Goal: Information Seeking & Learning: Learn about a topic

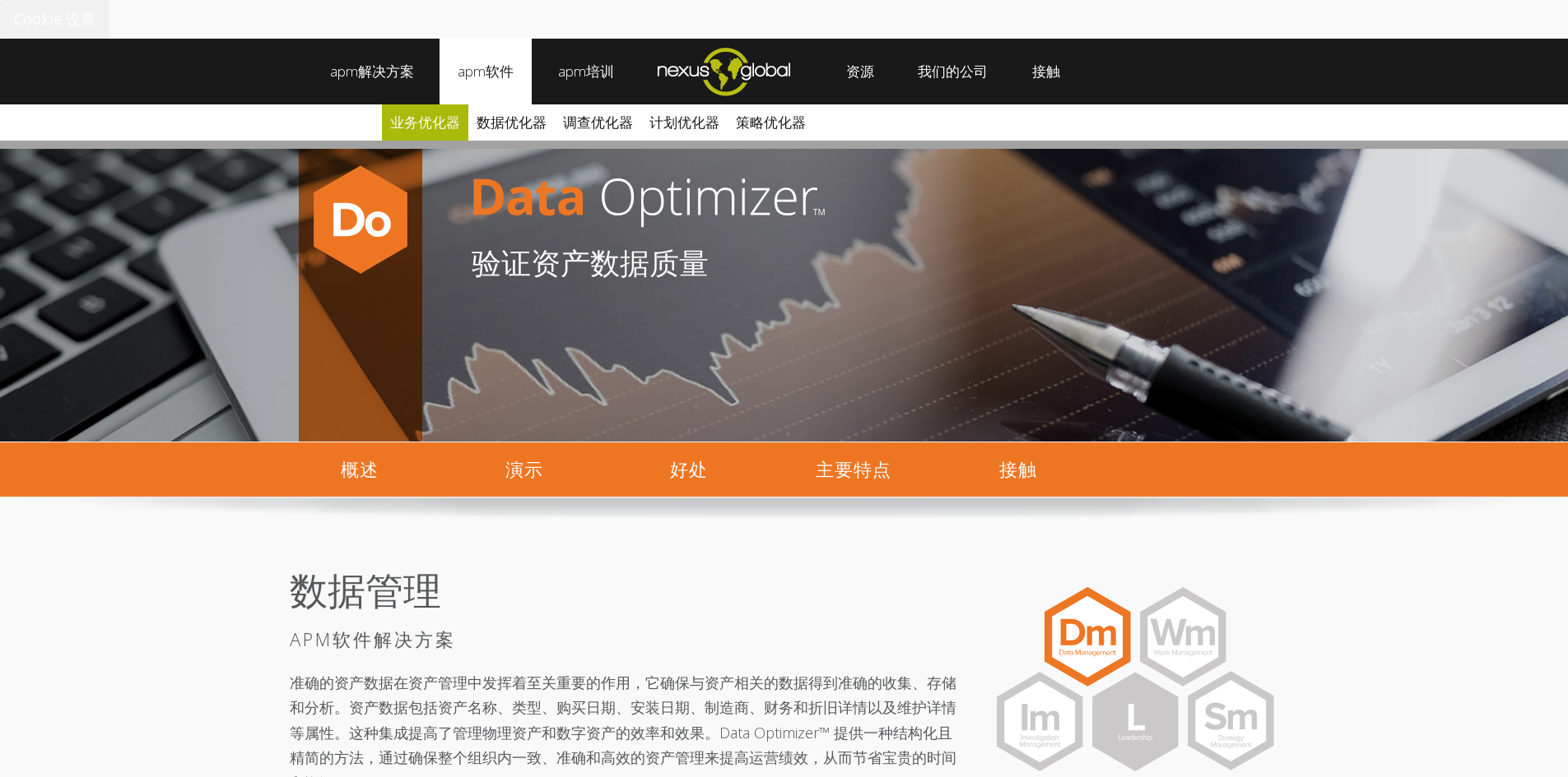
click at [428, 120] on font "业务优化器" at bounding box center [425, 122] width 70 height 19
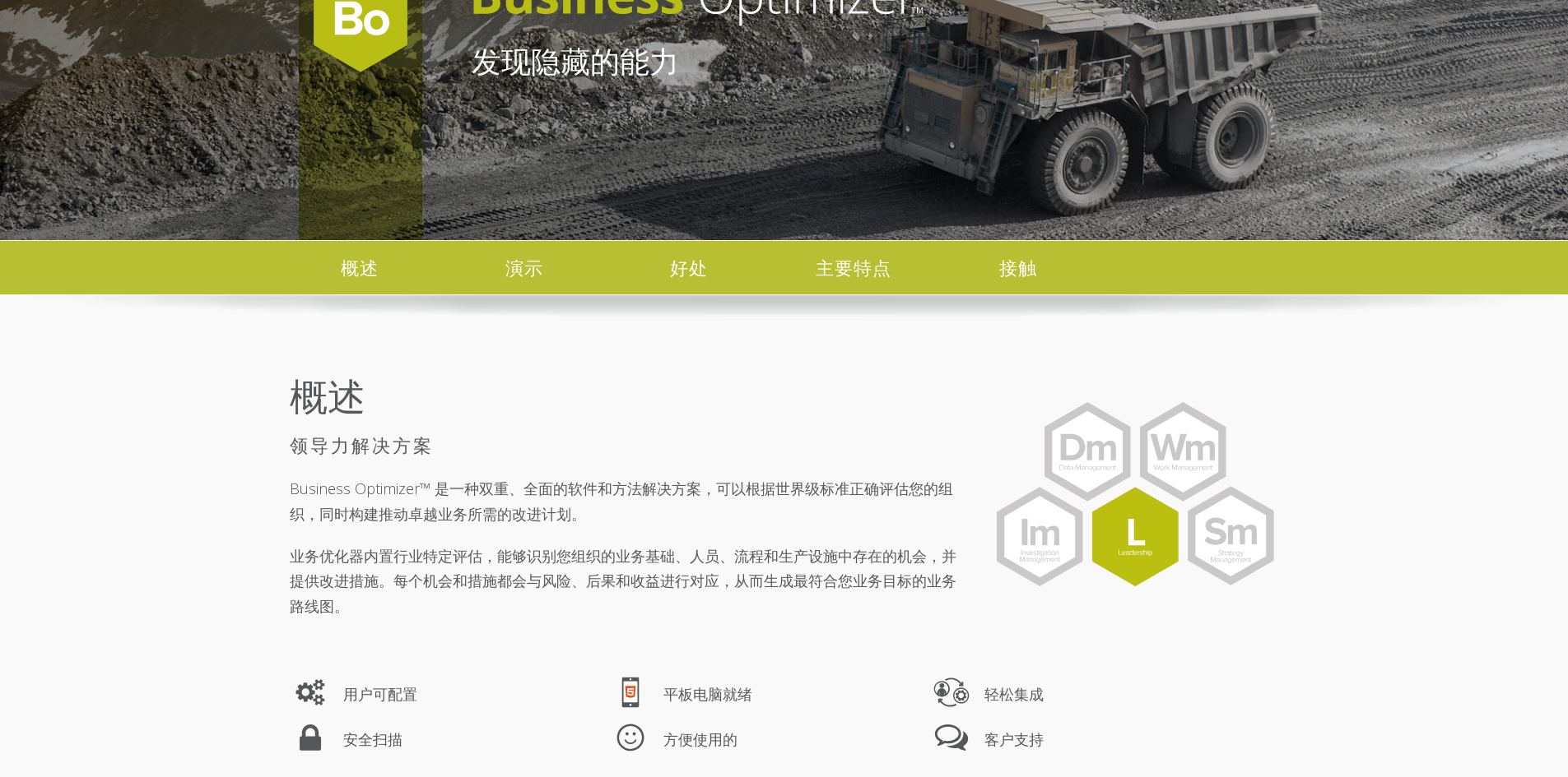
scroll to position [246, 0]
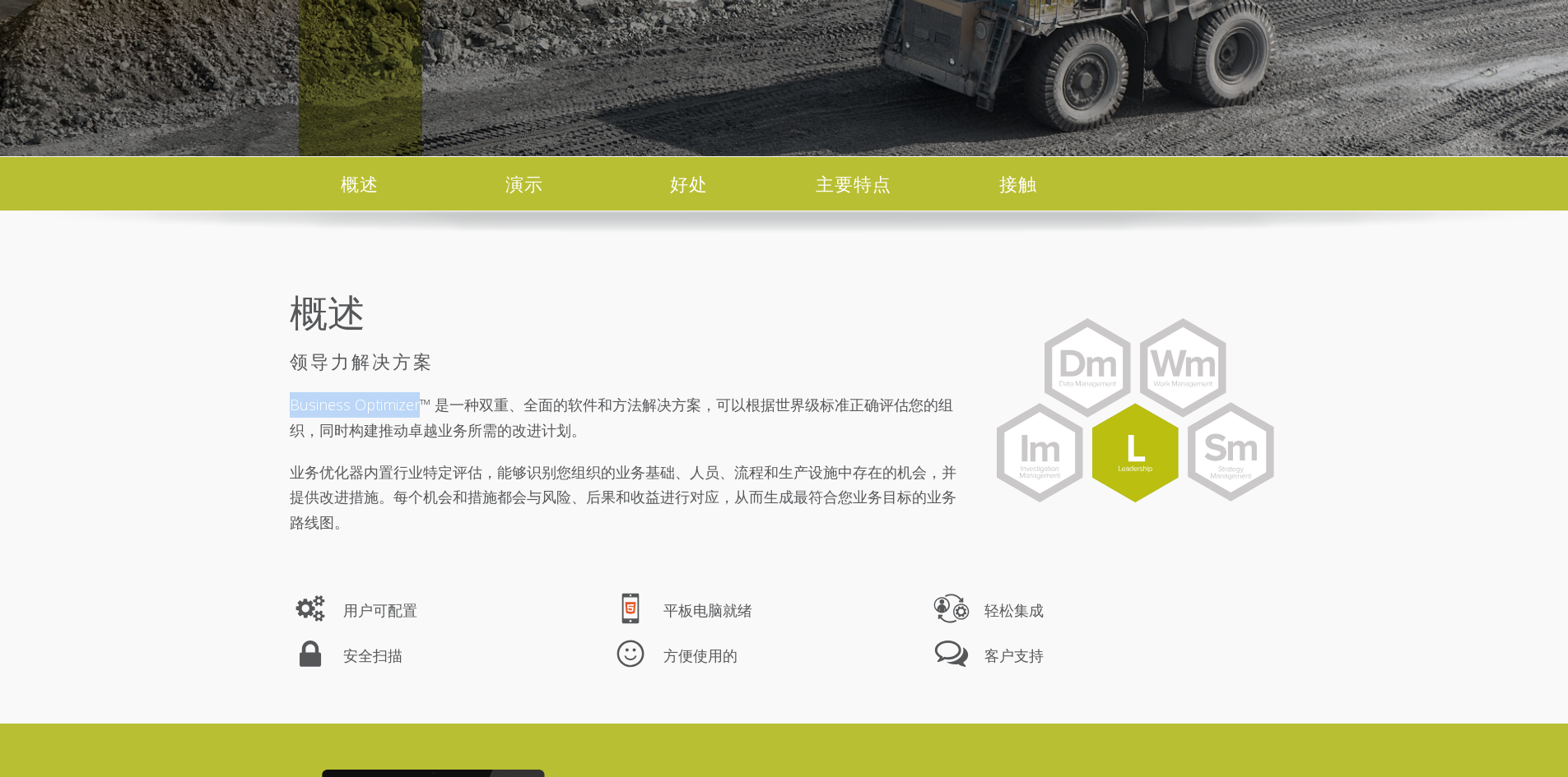
drag, startPoint x: 289, startPoint y: 400, endPoint x: 416, endPoint y: 407, distance: 127.2
click at [416, 407] on font "Business Optimizer™ 是一种双重、全面的软件和方法解决方案，可以根据世界级标准正确评估您的组织，同时构建推动卓越业务所需的改进计划。" at bounding box center [621, 418] width 664 height 45
copy font "Business Optimizer"
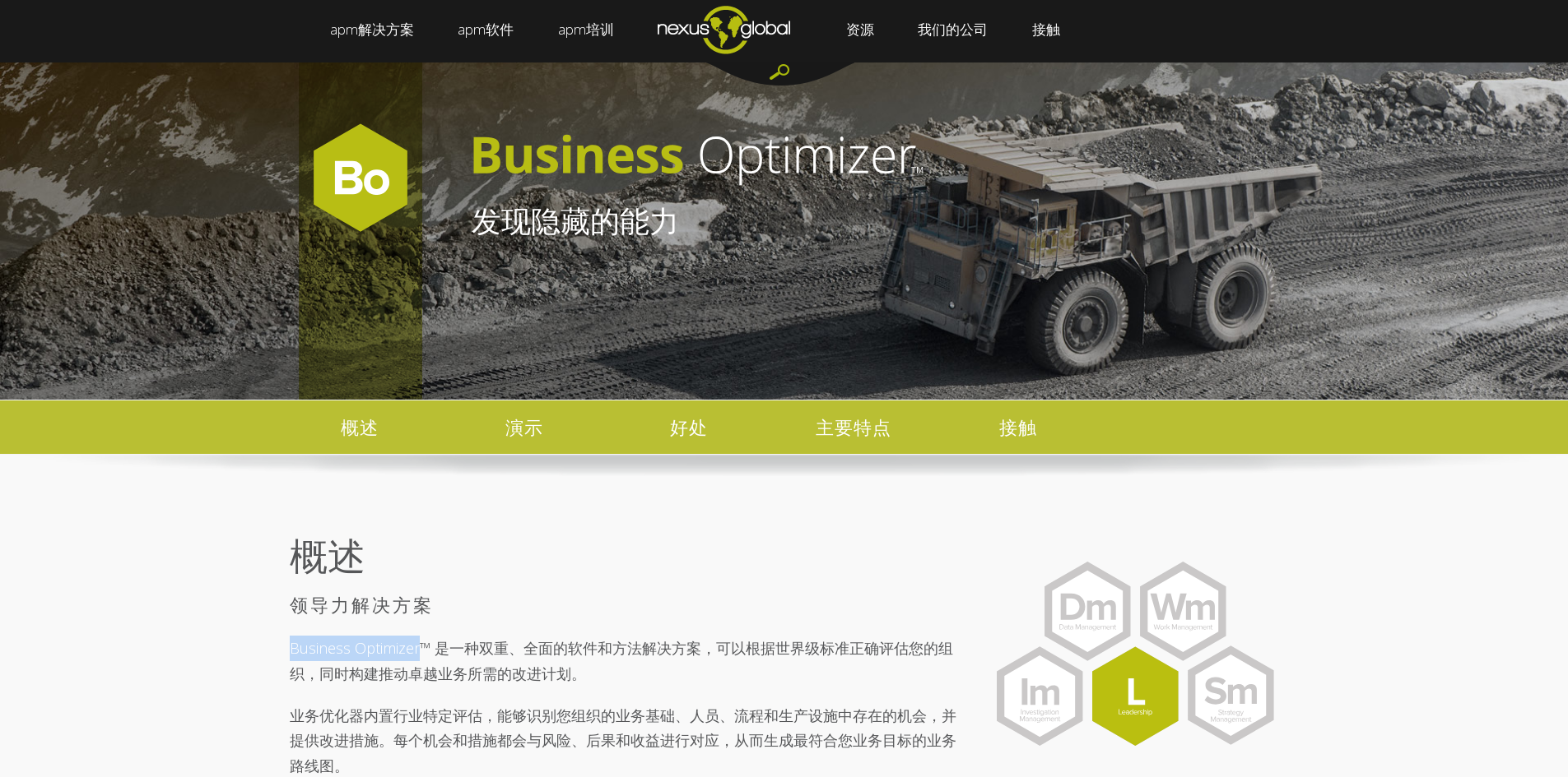
scroll to position [0, 0]
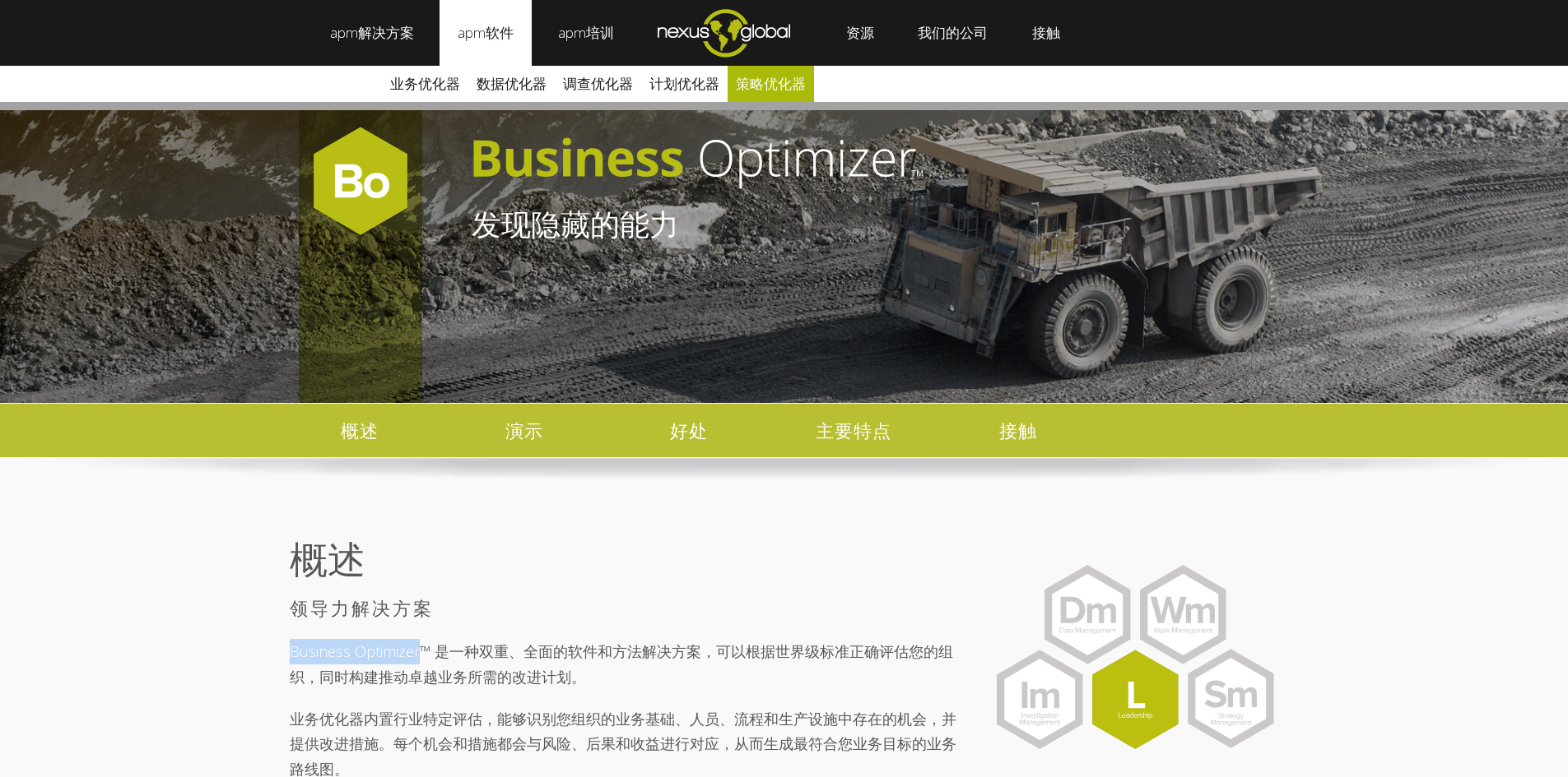
click at [757, 82] on font "策略优化器" at bounding box center [770, 84] width 70 height 19
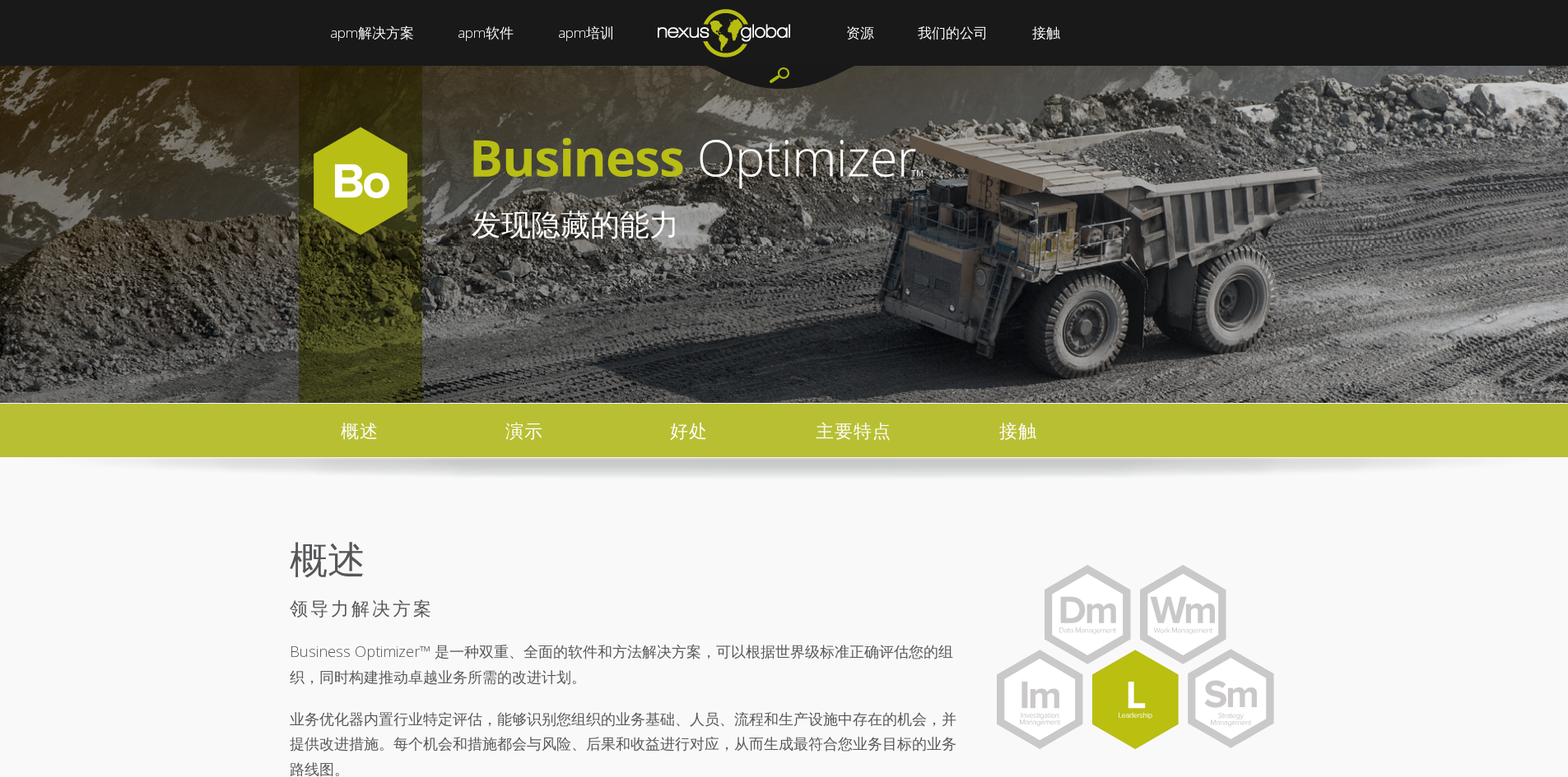
click at [133, 538] on section "概述 领导力解决方案 Business Optimizer™ 是一种双重、全面的软件和方法解决方案，可以根据世界级标准正确评估您的组织，同时构建推动卓越业务所…" at bounding box center [784, 659] width 1568 height 277
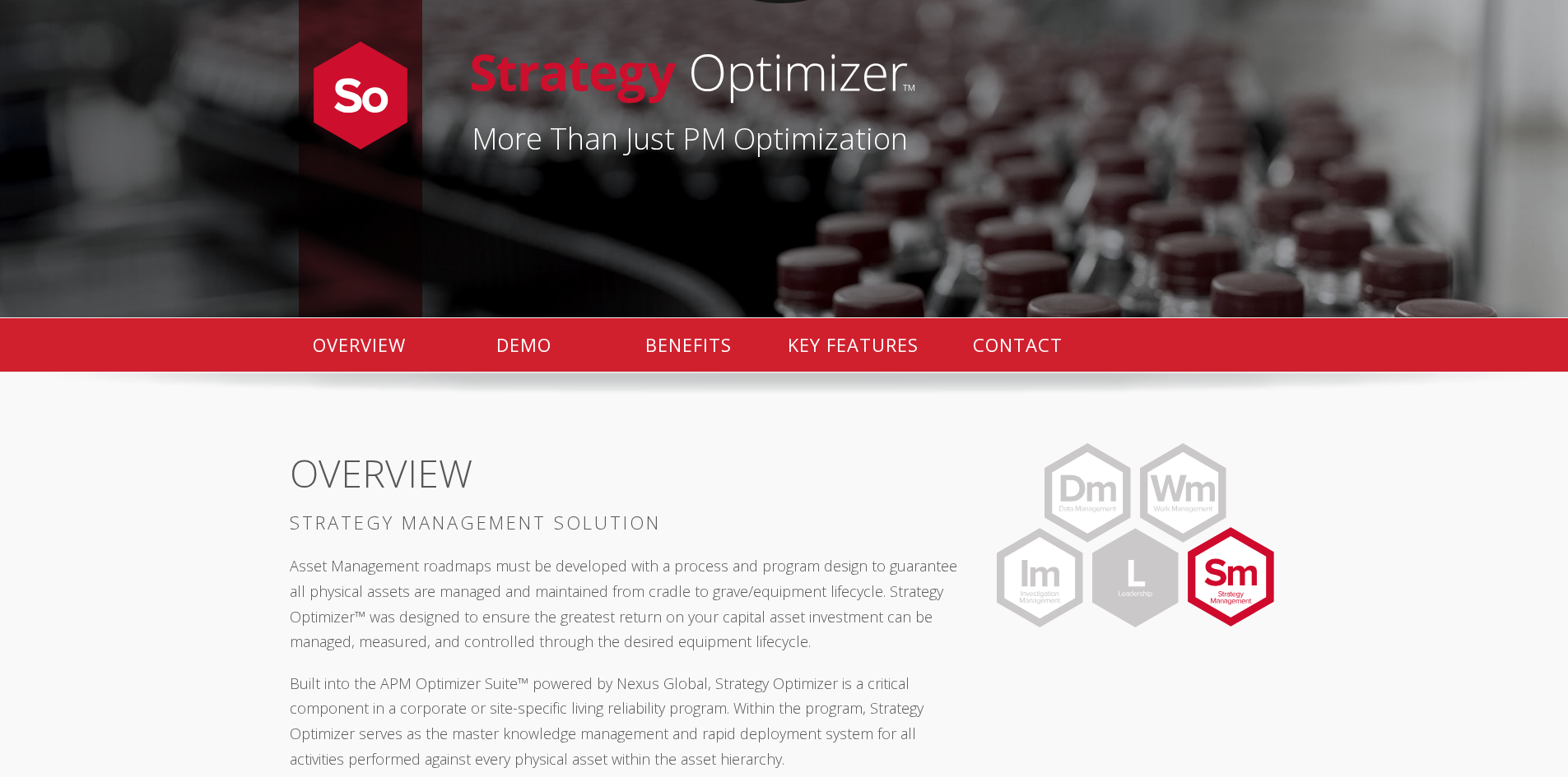
scroll to position [412, 0]
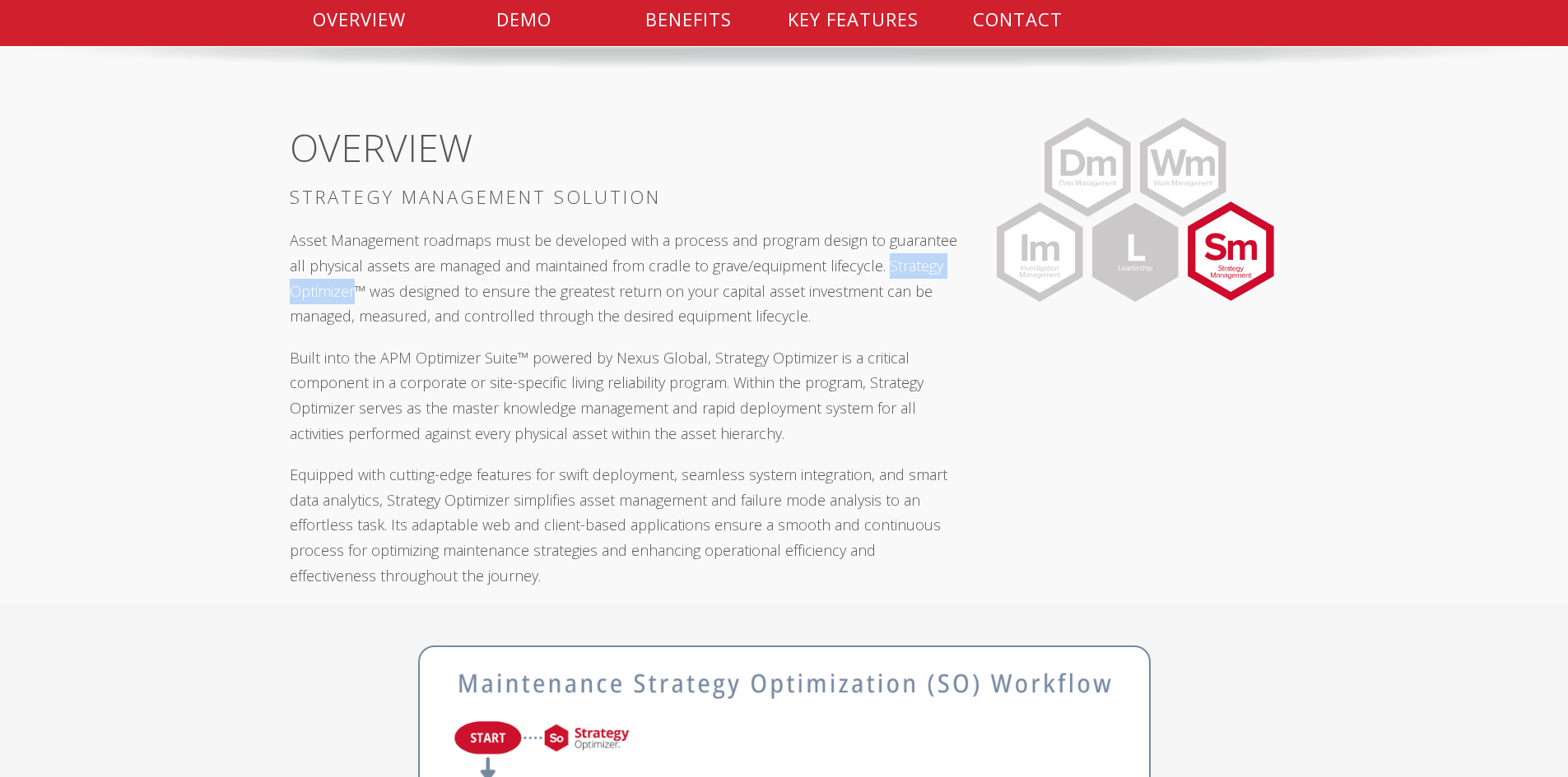
drag, startPoint x: 883, startPoint y: 266, endPoint x: 353, endPoint y: 292, distance: 530.6
click at [353, 292] on p "Asset Management roadmaps must be developed with a process and program design t…" at bounding box center [624, 278] width 669 height 101
copy p "Strategy Optimizer"
